Goal: Information Seeking & Learning: Understand process/instructions

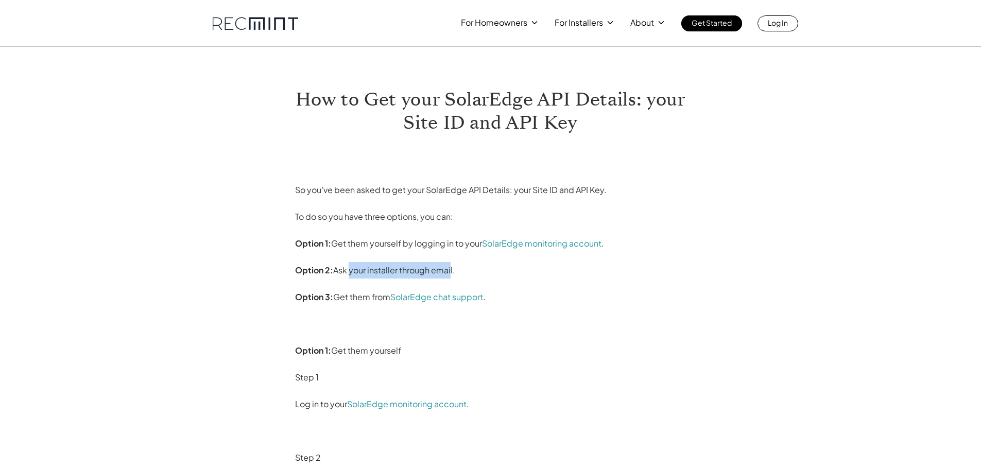
drag, startPoint x: 351, startPoint y: 270, endPoint x: 451, endPoint y: 273, distance: 101.0
click at [451, 273] on p "Option 2: Ask your installer through email." at bounding box center [490, 270] width 391 height 16
click at [454, 271] on p "Option 2: Ask your installer through email." at bounding box center [490, 270] width 391 height 16
drag, startPoint x: 447, startPoint y: 242, endPoint x: 465, endPoint y: 249, distance: 19.2
click at [468, 249] on p "Option 1: Get them yourself by logging in to your SolarEdge monitoring account ." at bounding box center [490, 243] width 391 height 16
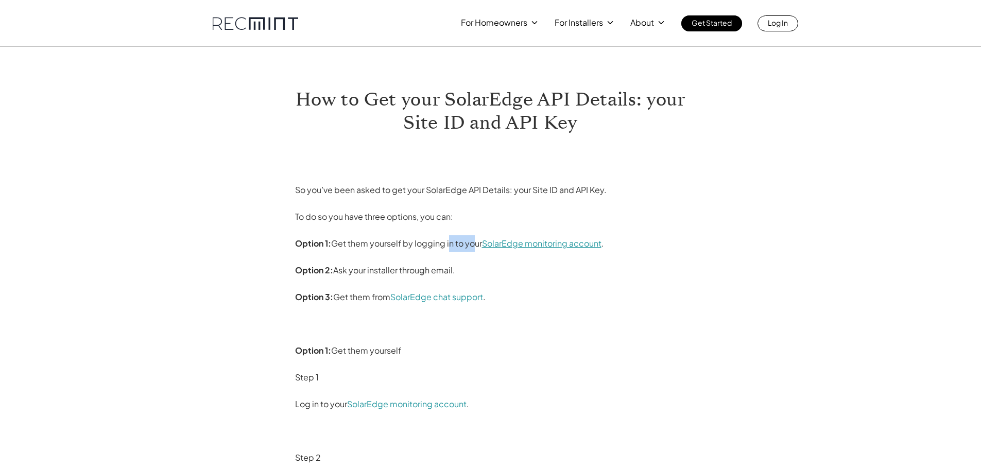
click at [512, 243] on link "SolarEdge monitoring account" at bounding box center [541, 243] width 119 height 11
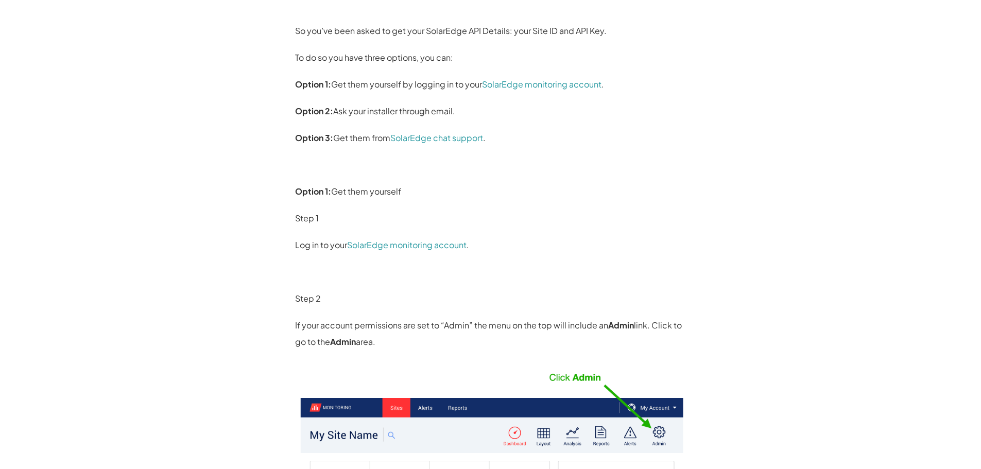
scroll to position [206, 0]
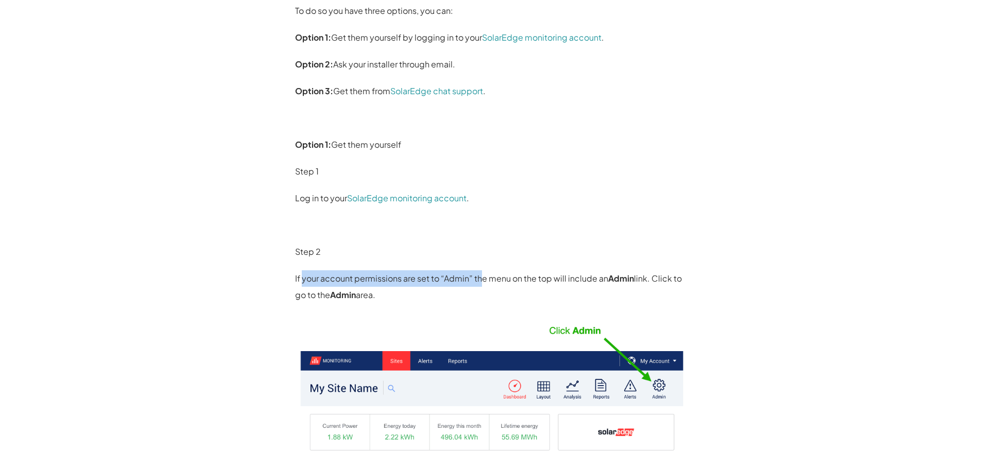
drag, startPoint x: 303, startPoint y: 278, endPoint x: 483, endPoint y: 280, distance: 180.2
click at [483, 280] on p "If your account permissions are set to “Admin” the menu on the top will include…" at bounding box center [490, 286] width 391 height 33
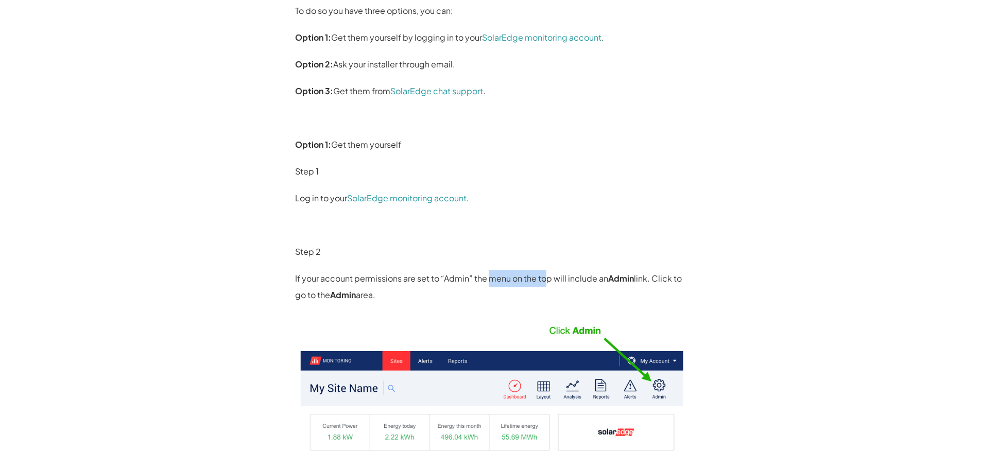
drag, startPoint x: 489, startPoint y: 270, endPoint x: 550, endPoint y: 278, distance: 61.9
click at [552, 278] on p "If your account permissions are set to “Admin” the menu on the top will include…" at bounding box center [490, 286] width 391 height 33
drag, startPoint x: 394, startPoint y: 278, endPoint x: 653, endPoint y: 290, distance: 259.7
click at [653, 290] on p "If your account permissions are set to “Admin” the menu on the top will include…" at bounding box center [490, 286] width 391 height 33
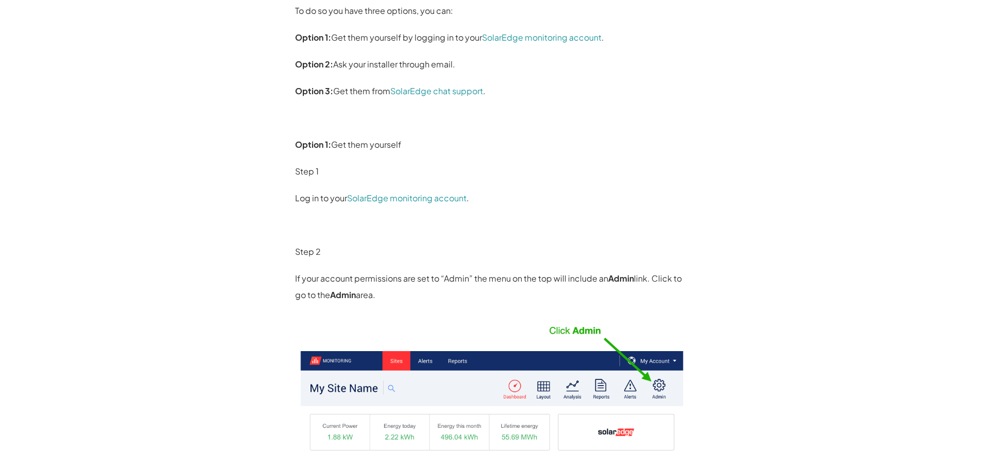
click at [653, 290] on p "If your account permissions are set to “Admin” the menu on the top will include…" at bounding box center [490, 286] width 391 height 33
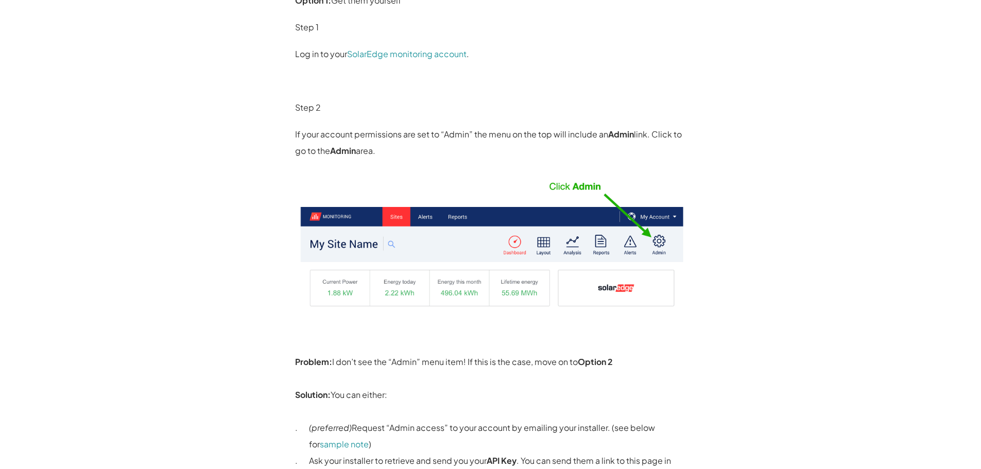
scroll to position [360, 0]
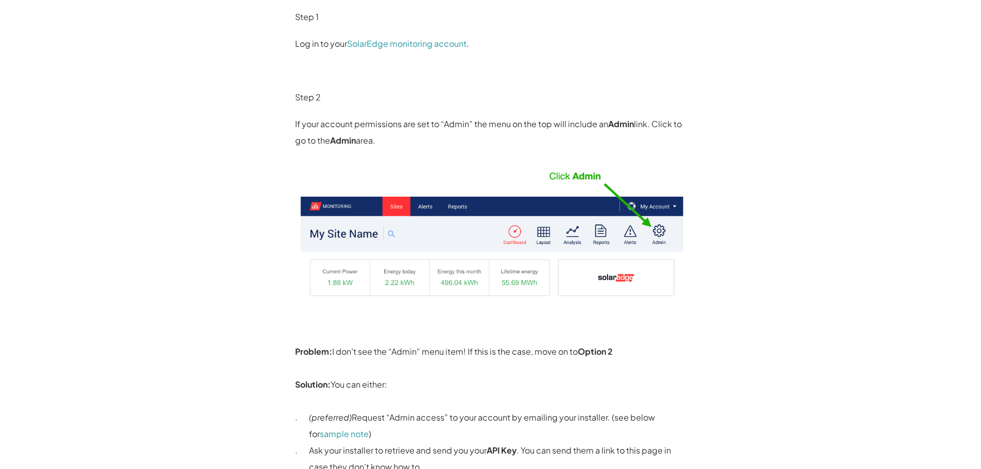
drag, startPoint x: 312, startPoint y: 120, endPoint x: 683, endPoint y: 136, distance: 371.0
click at [683, 136] on p "If your account permissions are set to “Admin” the menu on the top will include…" at bounding box center [490, 132] width 391 height 33
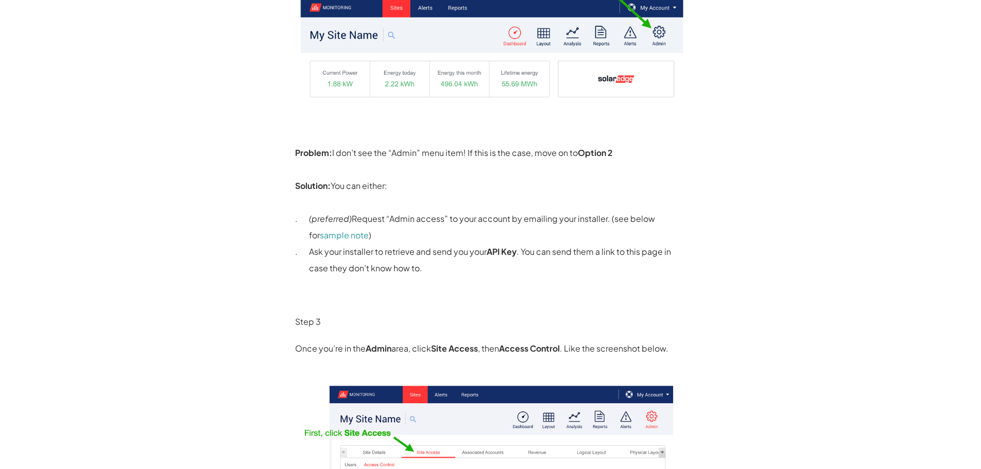
scroll to position [566, 0]
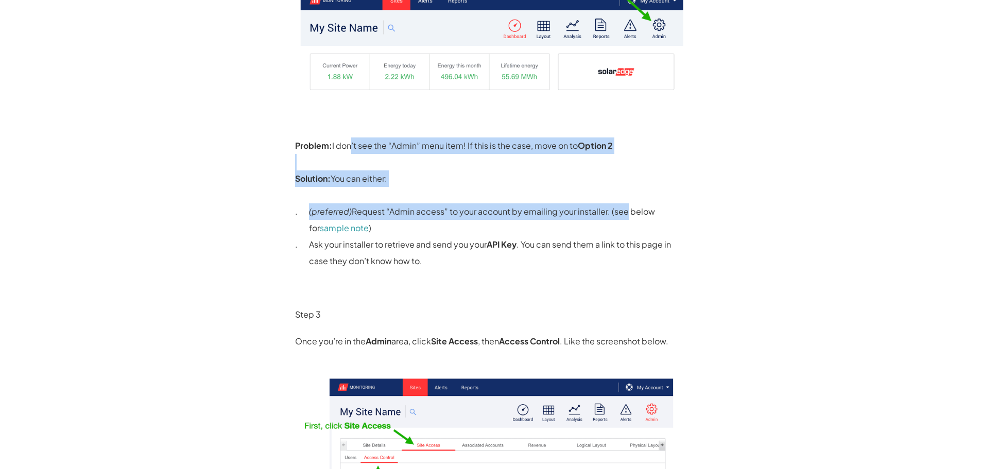
drag, startPoint x: 346, startPoint y: 146, endPoint x: 629, endPoint y: 208, distance: 289.4
click at [622, 201] on div "So you’ve been asked to get your SolarEdge API Details: your Site ID and API Ke…" at bounding box center [490, 315] width 391 height 1453
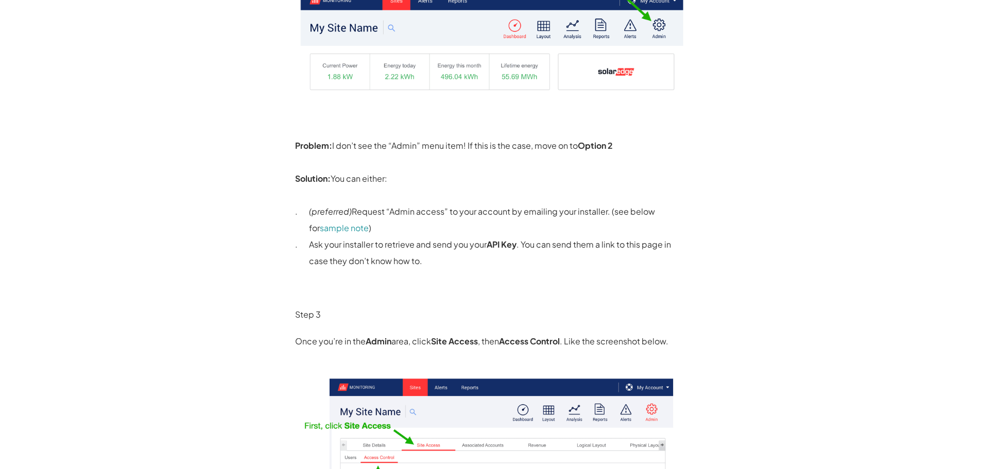
click at [629, 208] on p "(preferred) Request “Admin access” to your account by emailing your installer. …" at bounding box center [497, 219] width 377 height 33
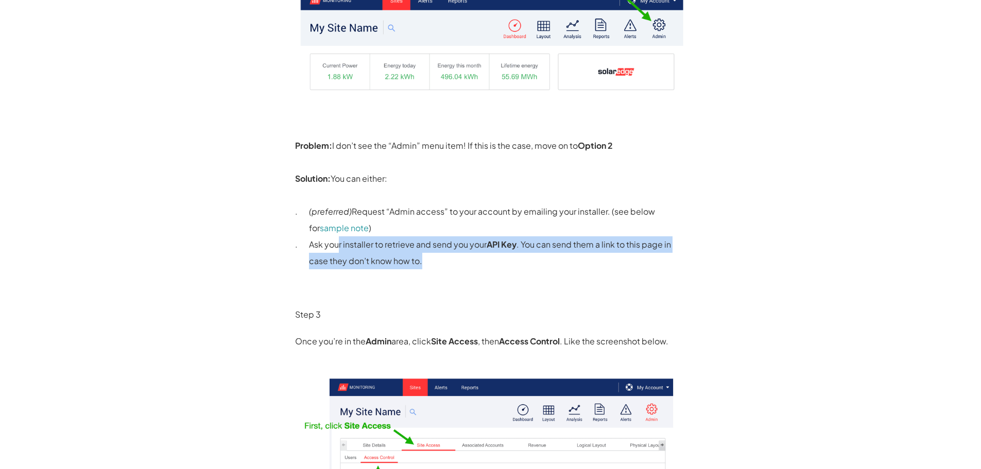
drag, startPoint x: 340, startPoint y: 243, endPoint x: 511, endPoint y: 272, distance: 173.3
click at [511, 272] on div "So you’ve been asked to get your SolarEdge API Details: your Site ID and API Ke…" at bounding box center [490, 315] width 391 height 1453
click at [511, 271] on div "So you’ve been asked to get your SolarEdge API Details: your Site ID and API Ke…" at bounding box center [490, 315] width 391 height 1453
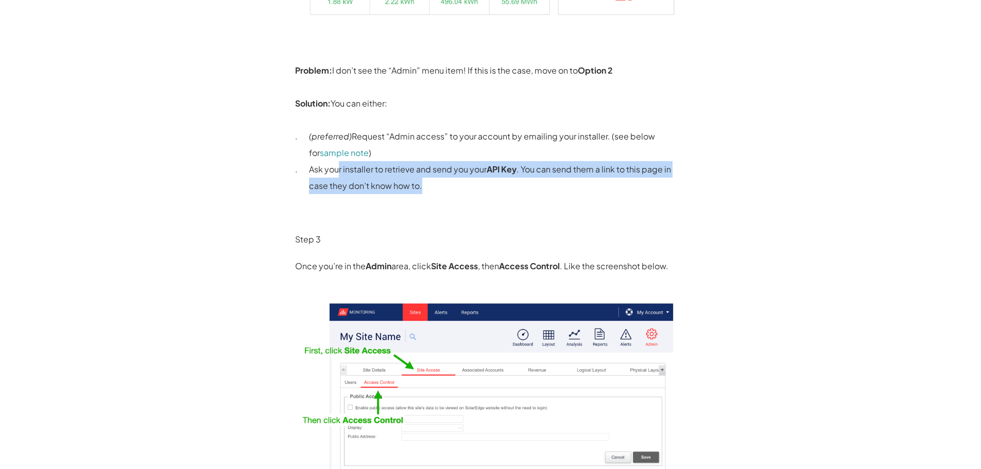
scroll to position [618, 0]
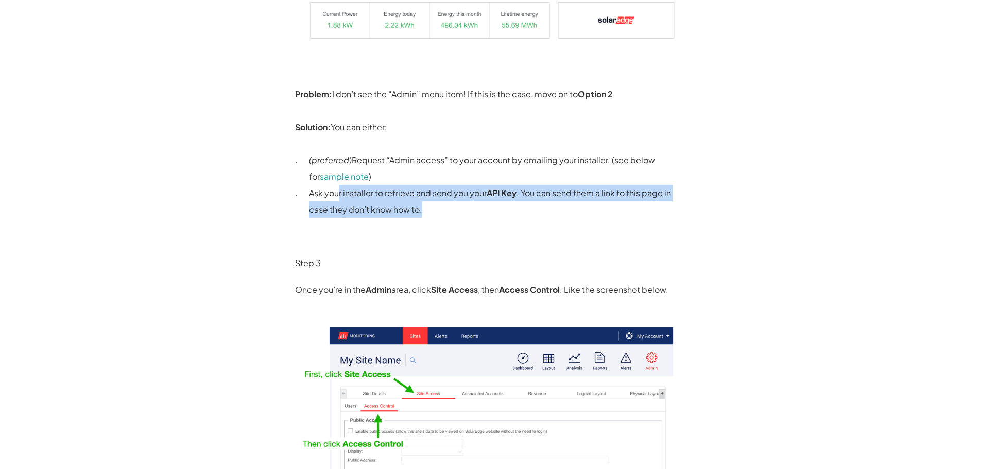
drag, startPoint x: 399, startPoint y: 161, endPoint x: 677, endPoint y: 152, distance: 277.6
click at [677, 152] on p "(preferred) Request “Admin access” to your account by emailing your installer. …" at bounding box center [497, 168] width 377 height 33
click at [678, 152] on p "(preferred) Request “Admin access” to your account by emailing your installer. …" at bounding box center [497, 168] width 377 height 33
drag, startPoint x: 377, startPoint y: 194, endPoint x: 534, endPoint y: 212, distance: 158.0
click at [534, 212] on p "Ask your installer to retrieve and send you your API Key . You can send them a …" at bounding box center [497, 201] width 377 height 33
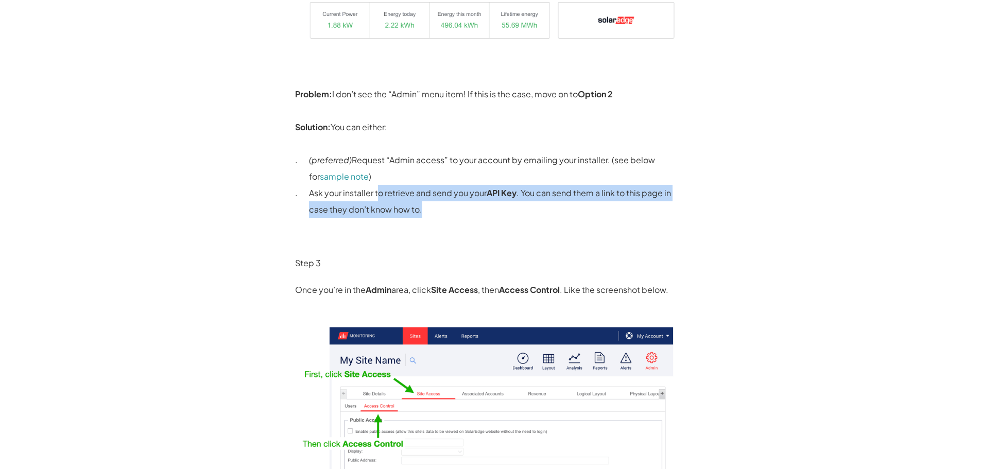
click at [534, 212] on p "Ask your installer to retrieve and send you your API Key . You can send them a …" at bounding box center [497, 201] width 377 height 33
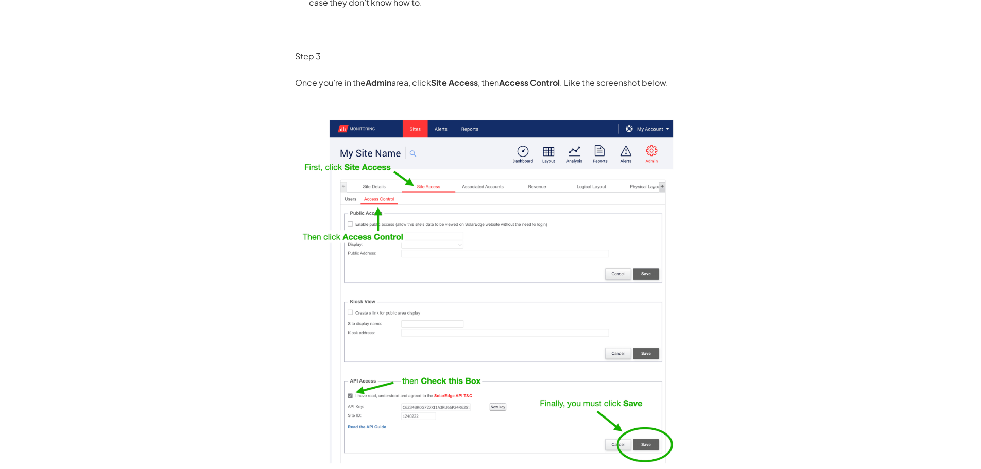
scroll to position [875, 0]
